Goal: Information Seeking & Learning: Learn about a topic

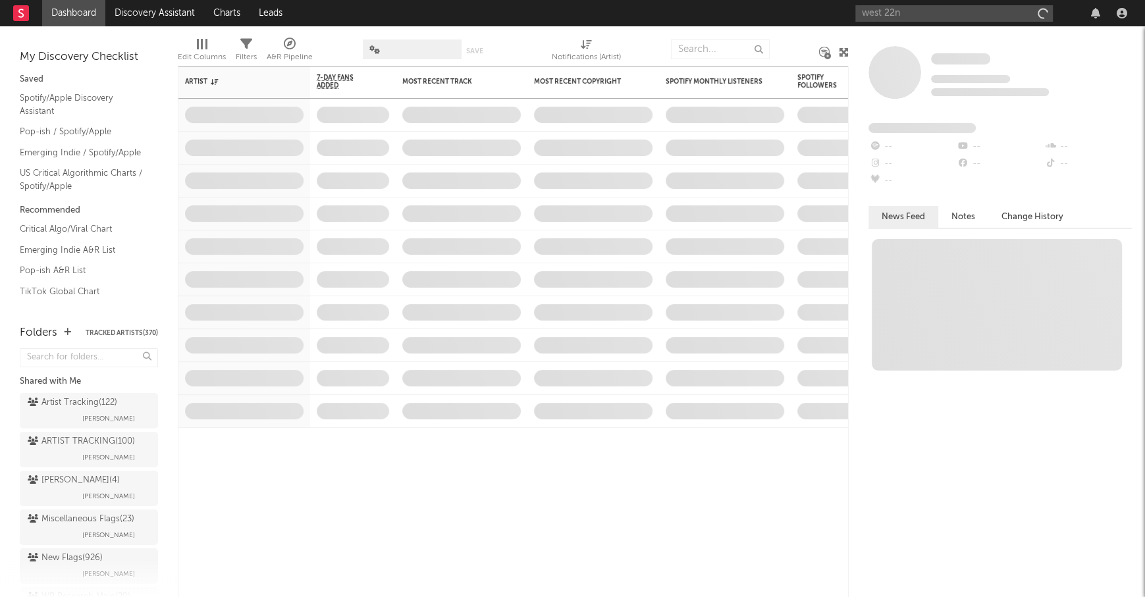
type input "west 22"
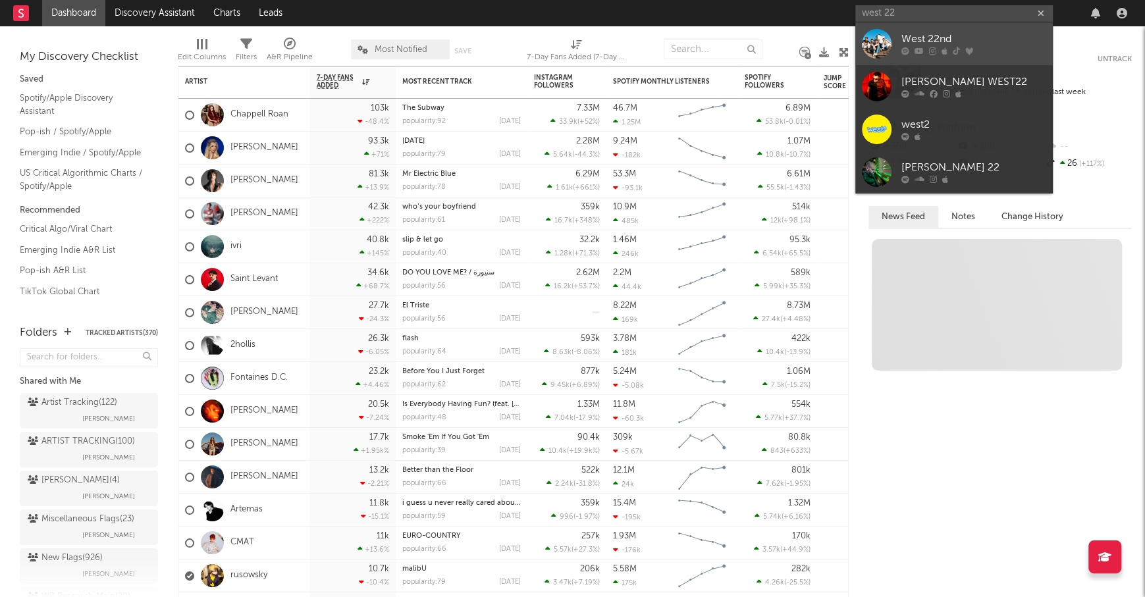
click at [928, 32] on div "West 22nd" at bounding box center [973, 40] width 145 height 16
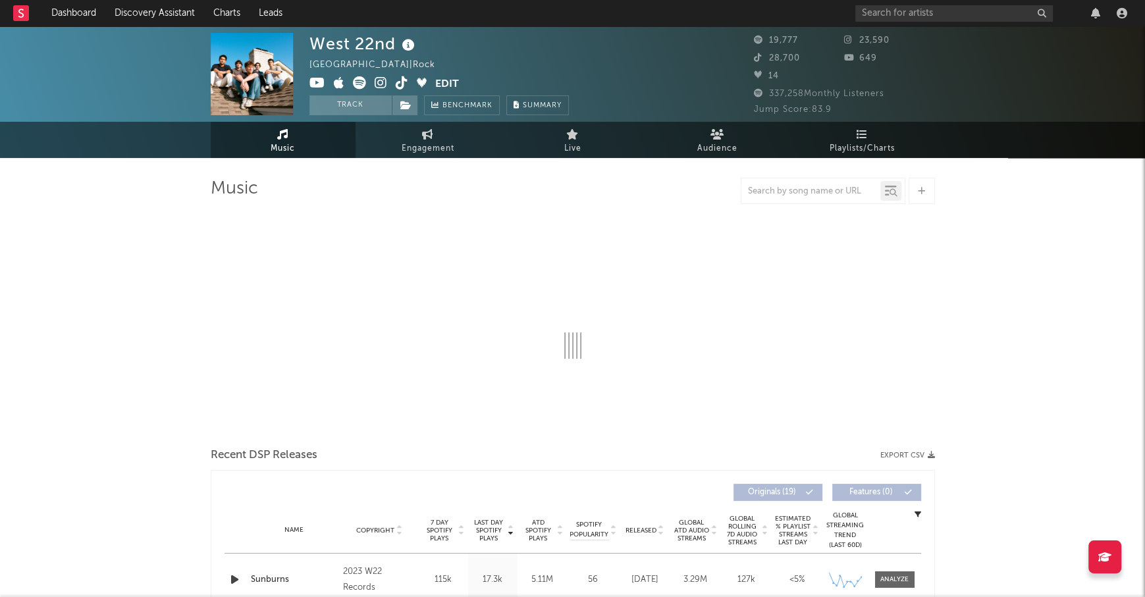
select select "6m"
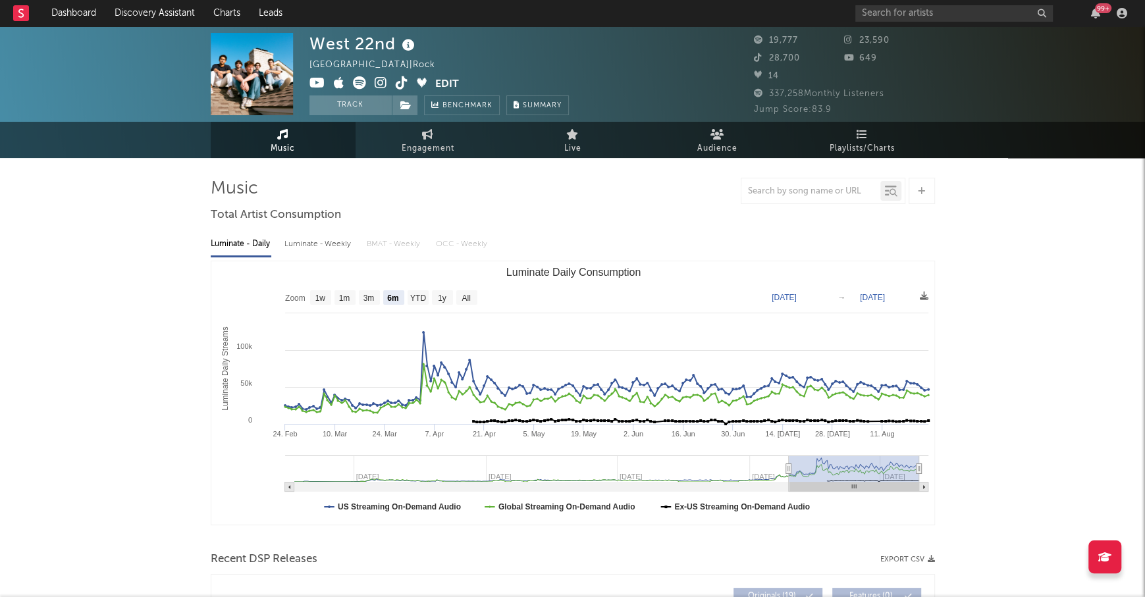
click at [377, 86] on icon at bounding box center [381, 82] width 13 height 13
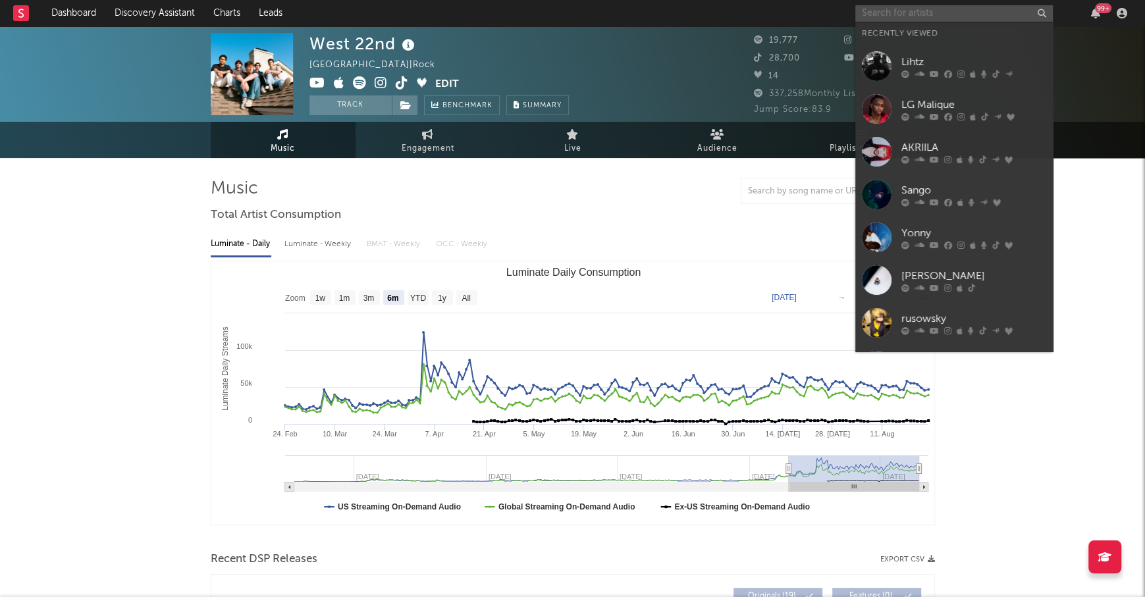
click at [899, 15] on input "text" at bounding box center [953, 13] width 197 height 16
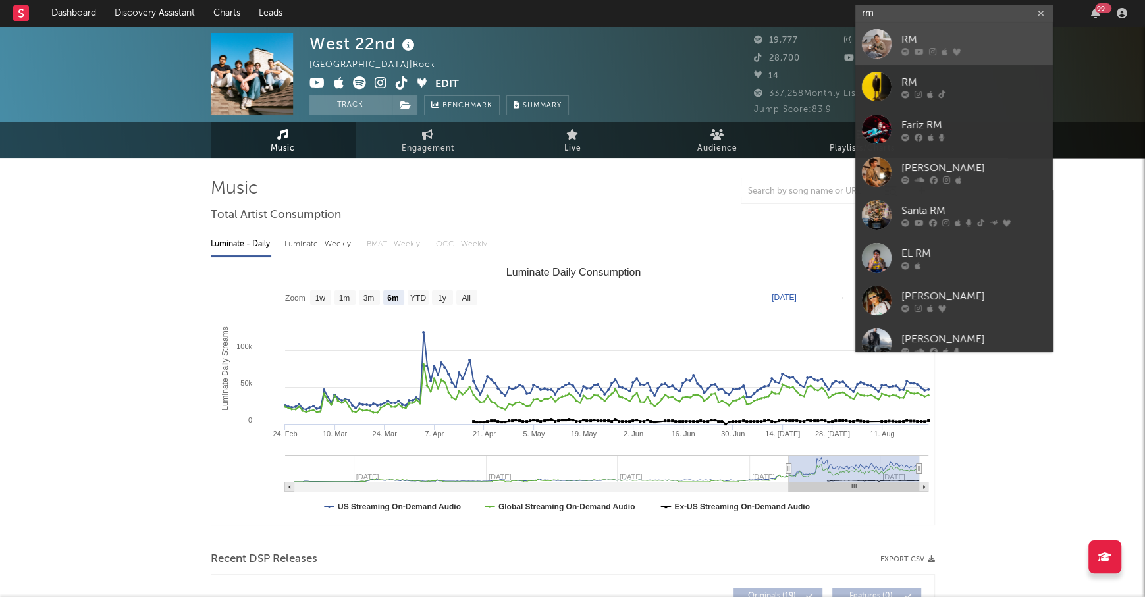
type input "rm"
click at [935, 28] on link "RM" at bounding box center [953, 43] width 197 height 43
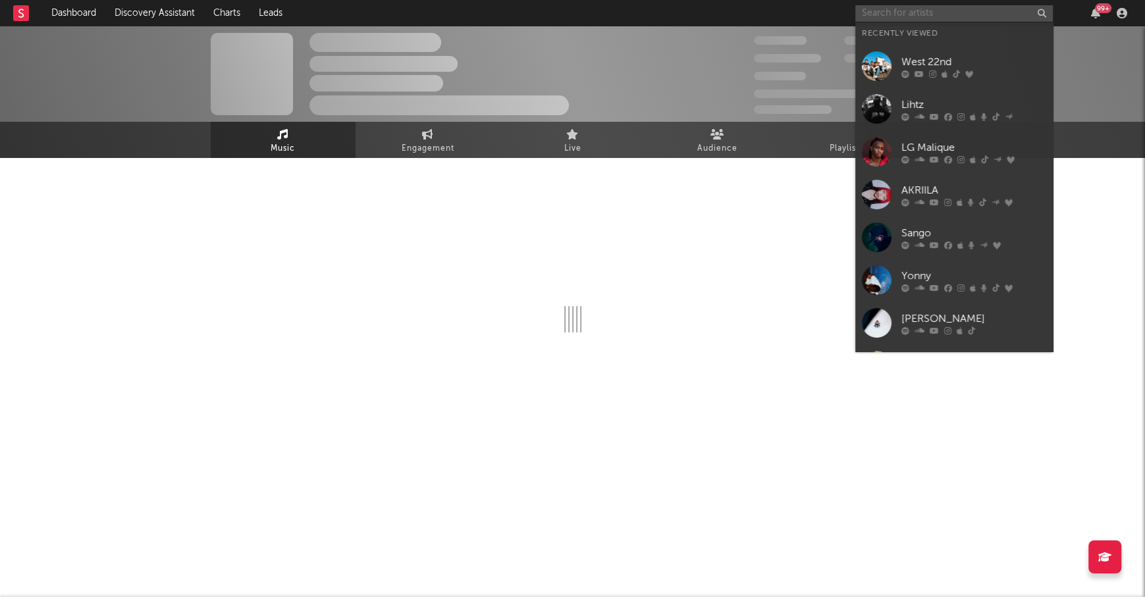
click at [915, 6] on input "text" at bounding box center [953, 13] width 197 height 16
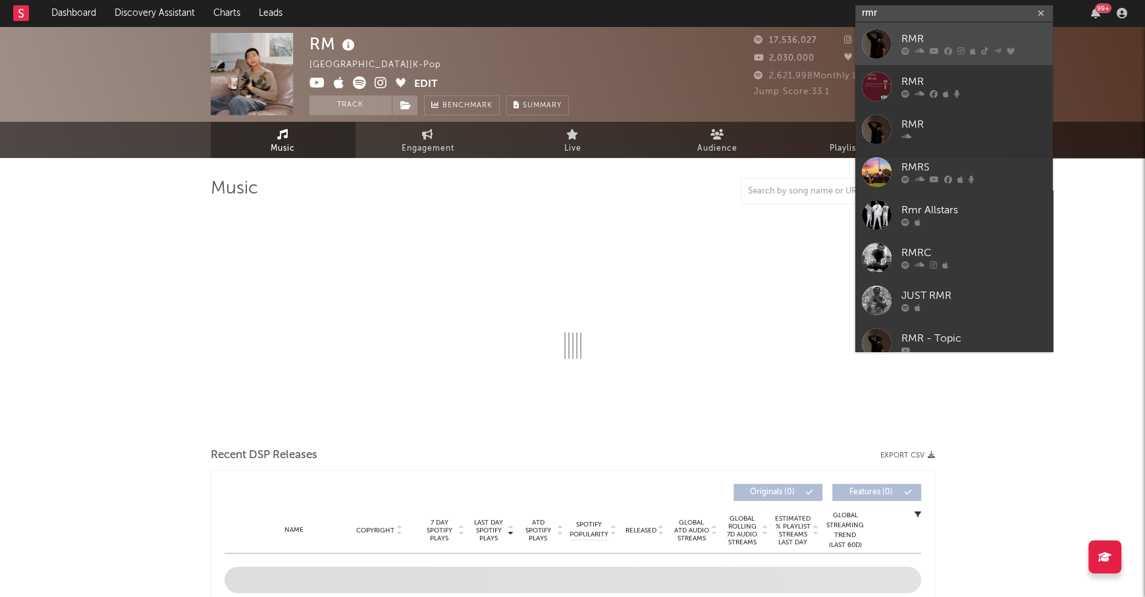
type input "rmr"
click at [917, 37] on div "RMR" at bounding box center [973, 40] width 145 height 16
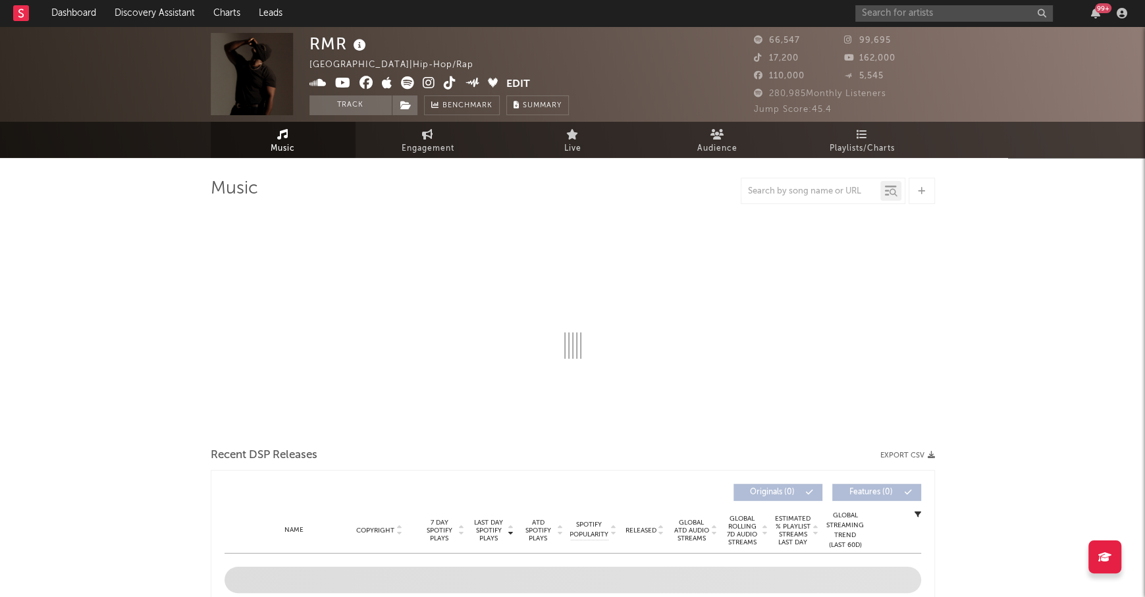
select select "6m"
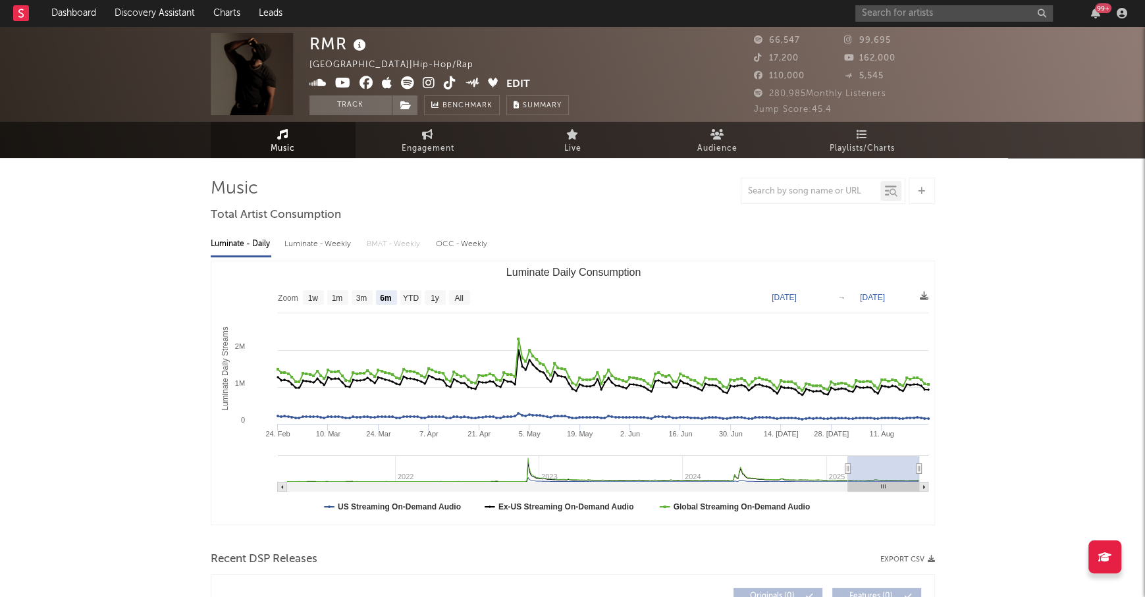
select select "6m"
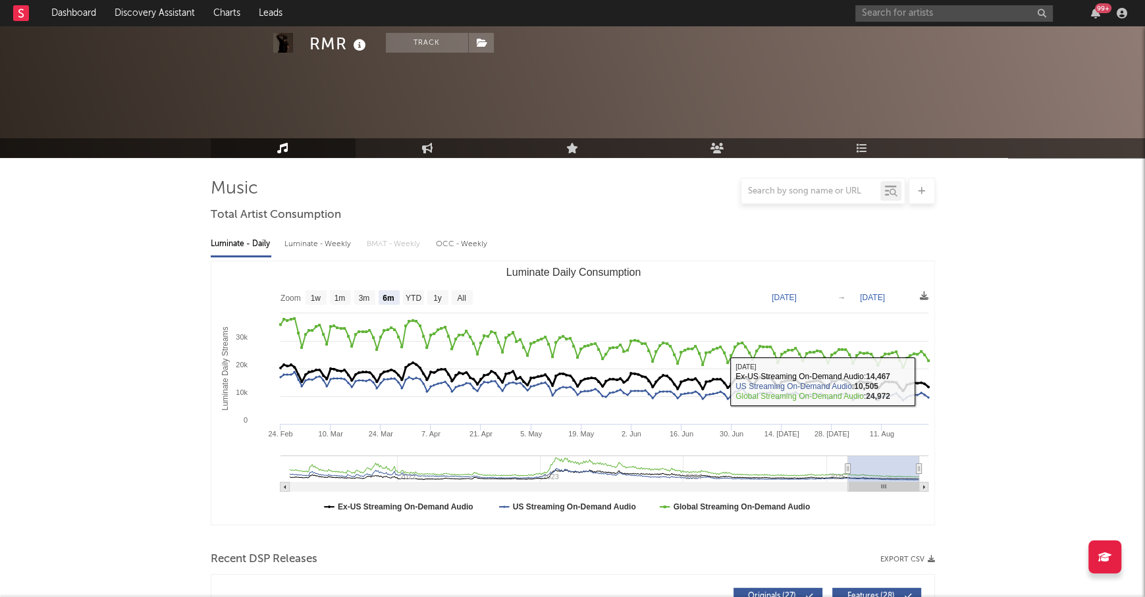
scroll to position [251, 0]
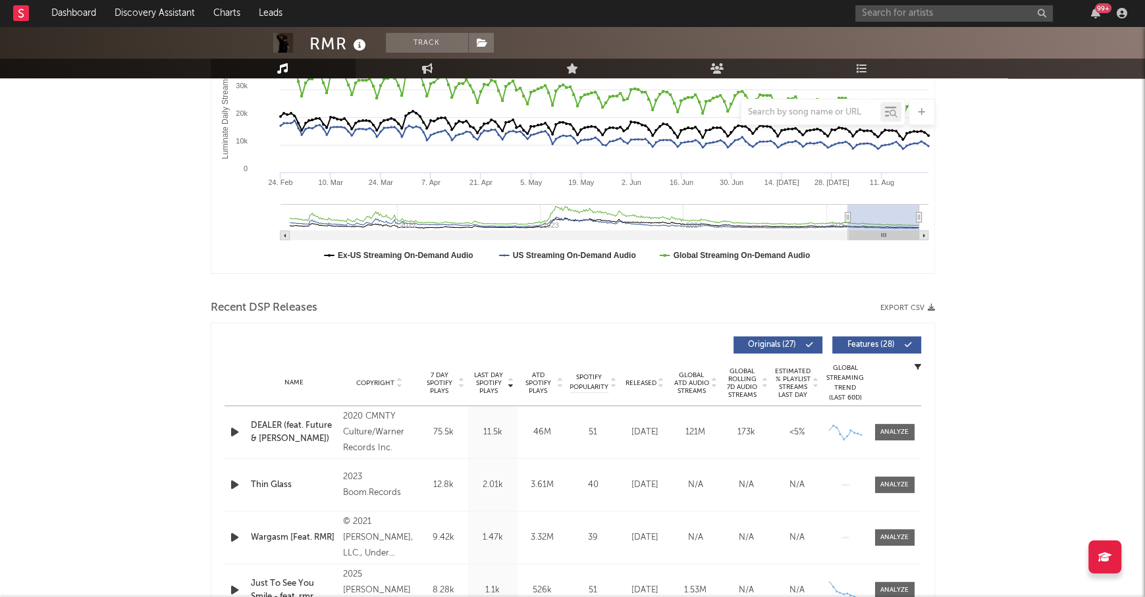
click at [548, 391] on span "ATD Spotify Plays" at bounding box center [538, 383] width 35 height 24
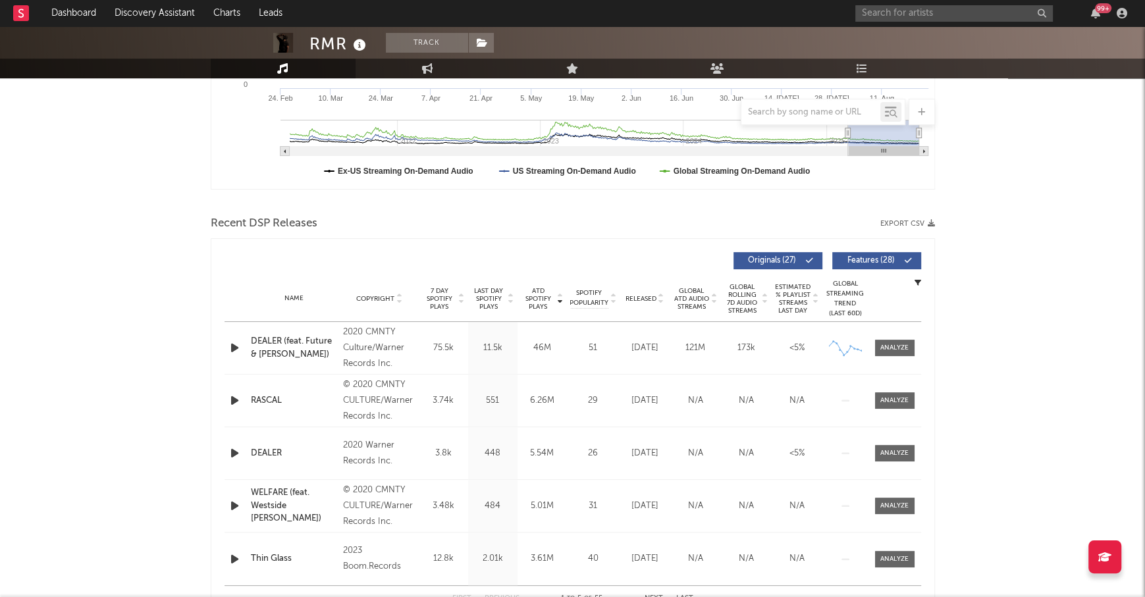
scroll to position [354, 0]
